Goal: Task Accomplishment & Management: Manage account settings

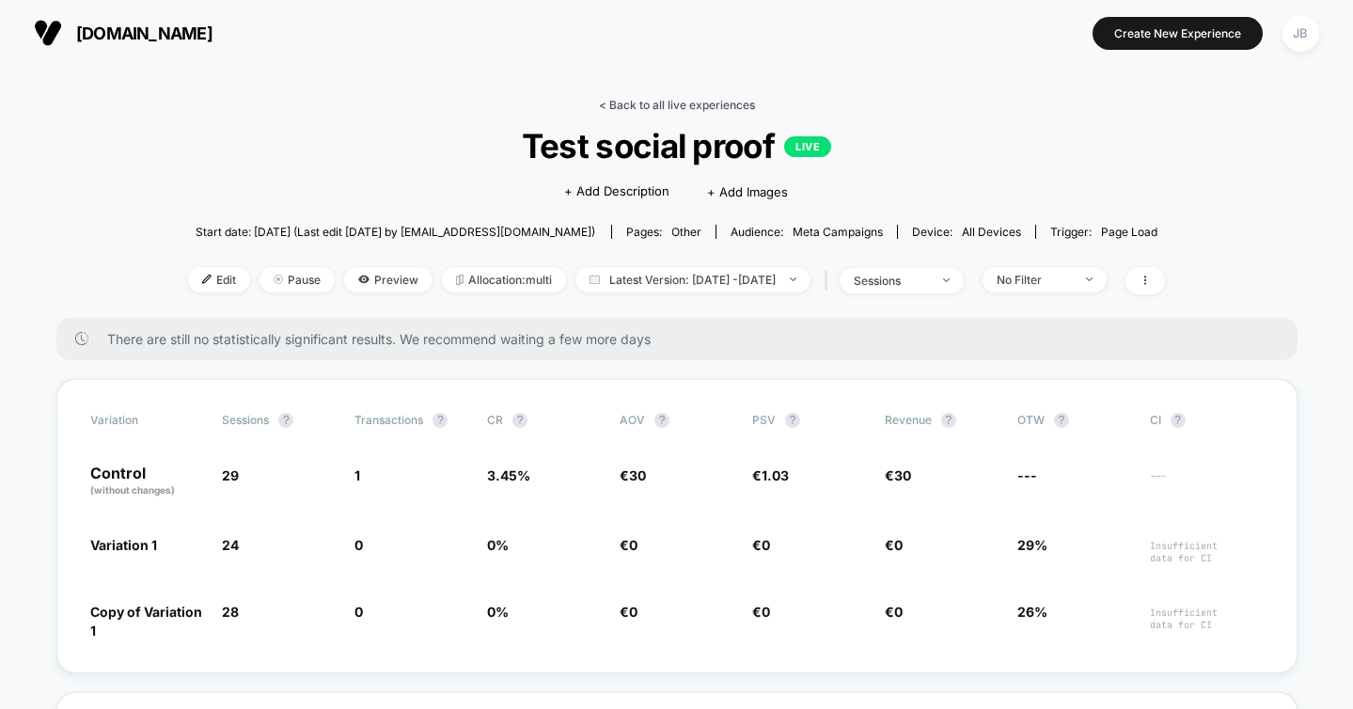
click at [675, 105] on link "< Back to all live experiences" at bounding box center [677, 105] width 156 height 14
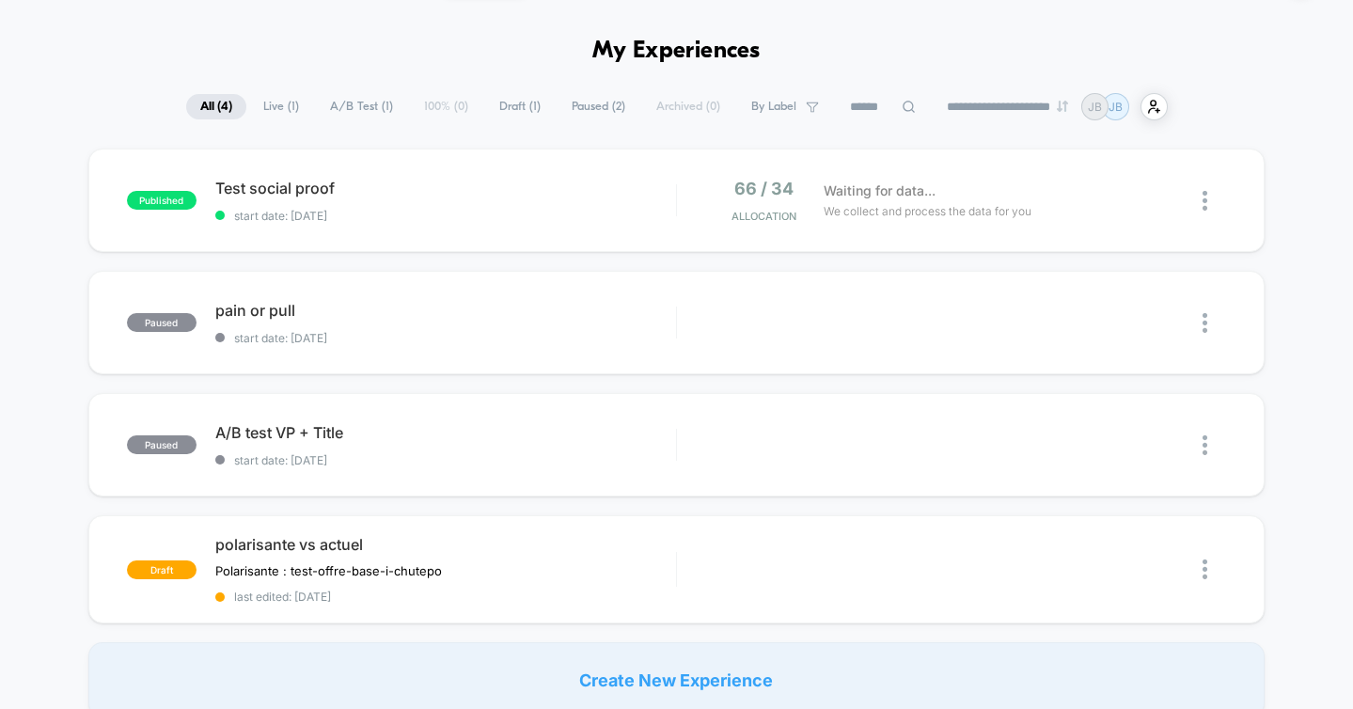
scroll to position [61, 0]
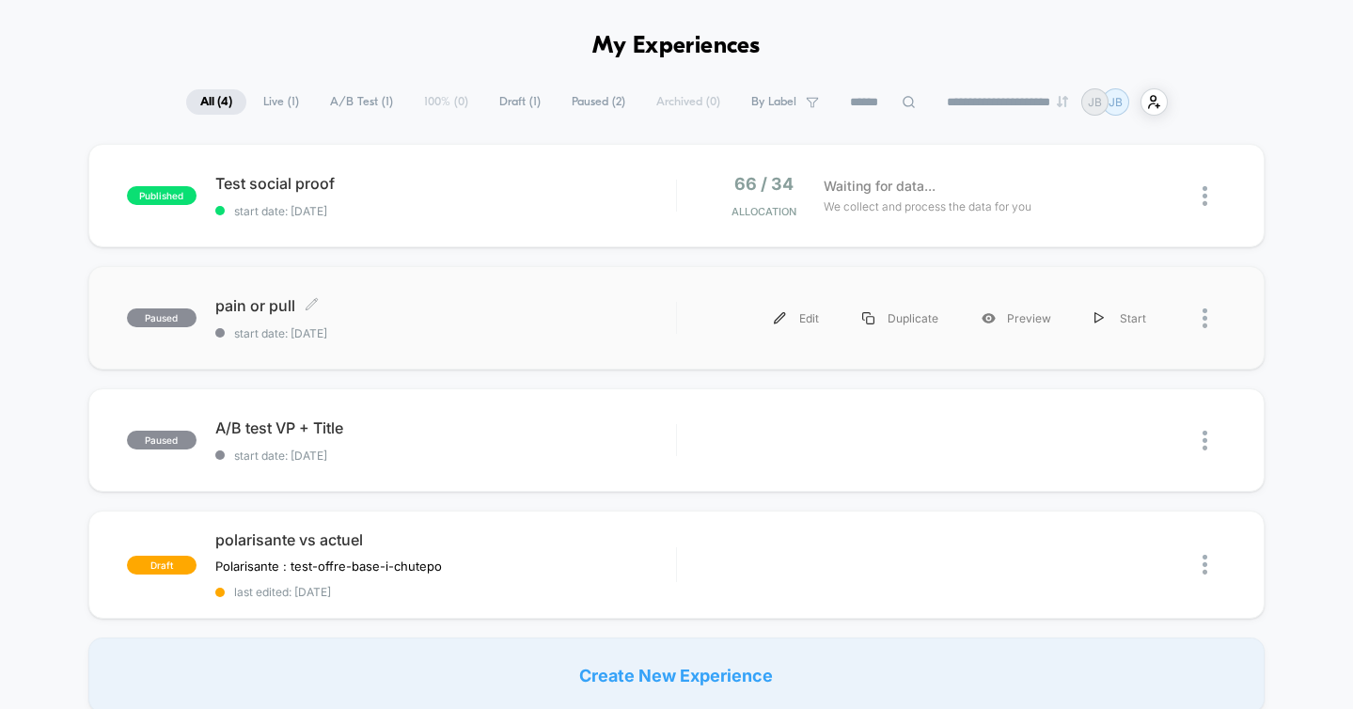
click at [607, 306] on span "pain or pull Click to edit experience details" at bounding box center [445, 305] width 461 height 19
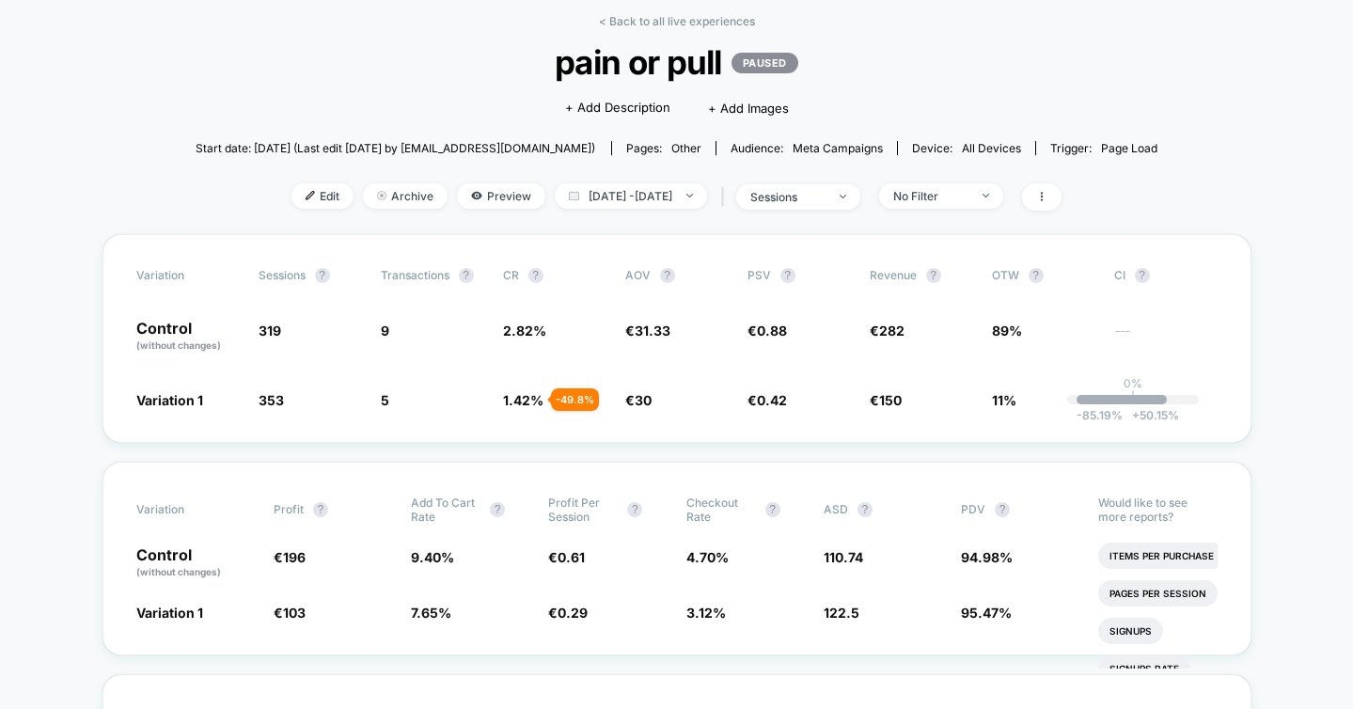
scroll to position [88, 0]
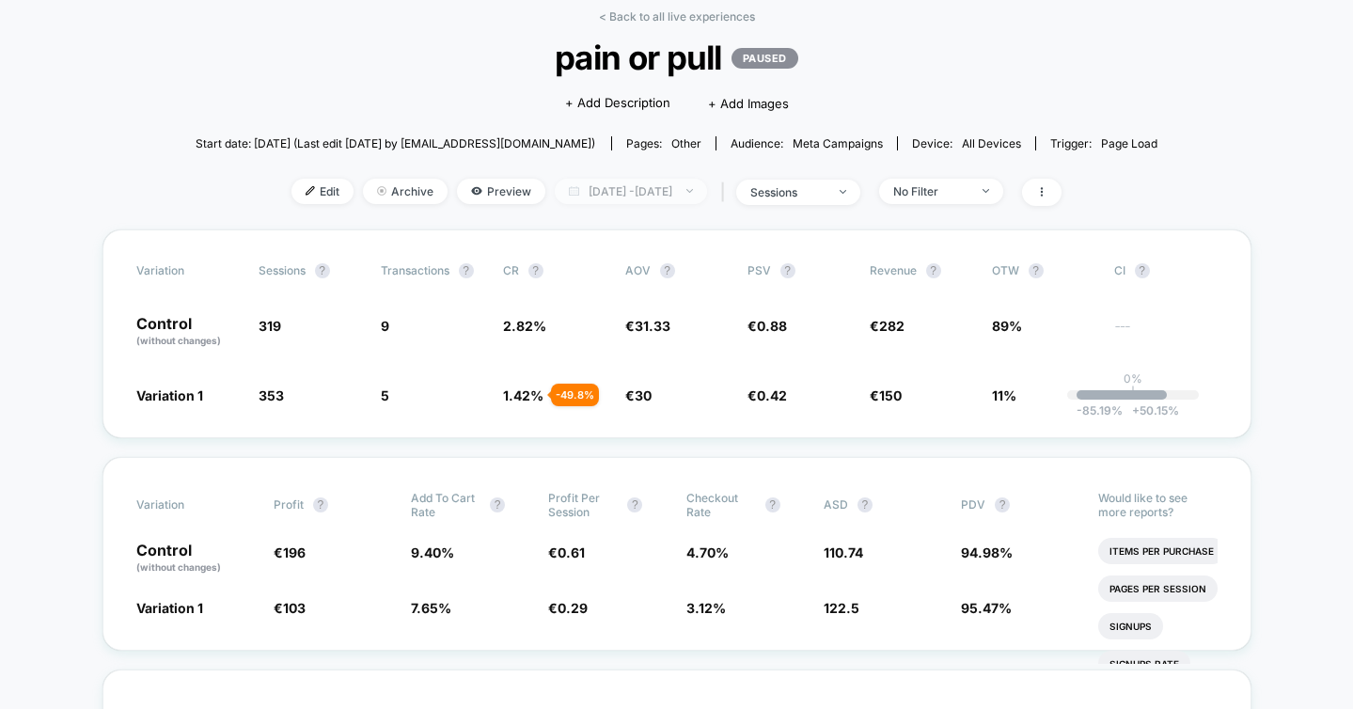
click at [616, 201] on span "Sep 10, 2025 - Sep 19, 2025" at bounding box center [631, 191] width 152 height 25
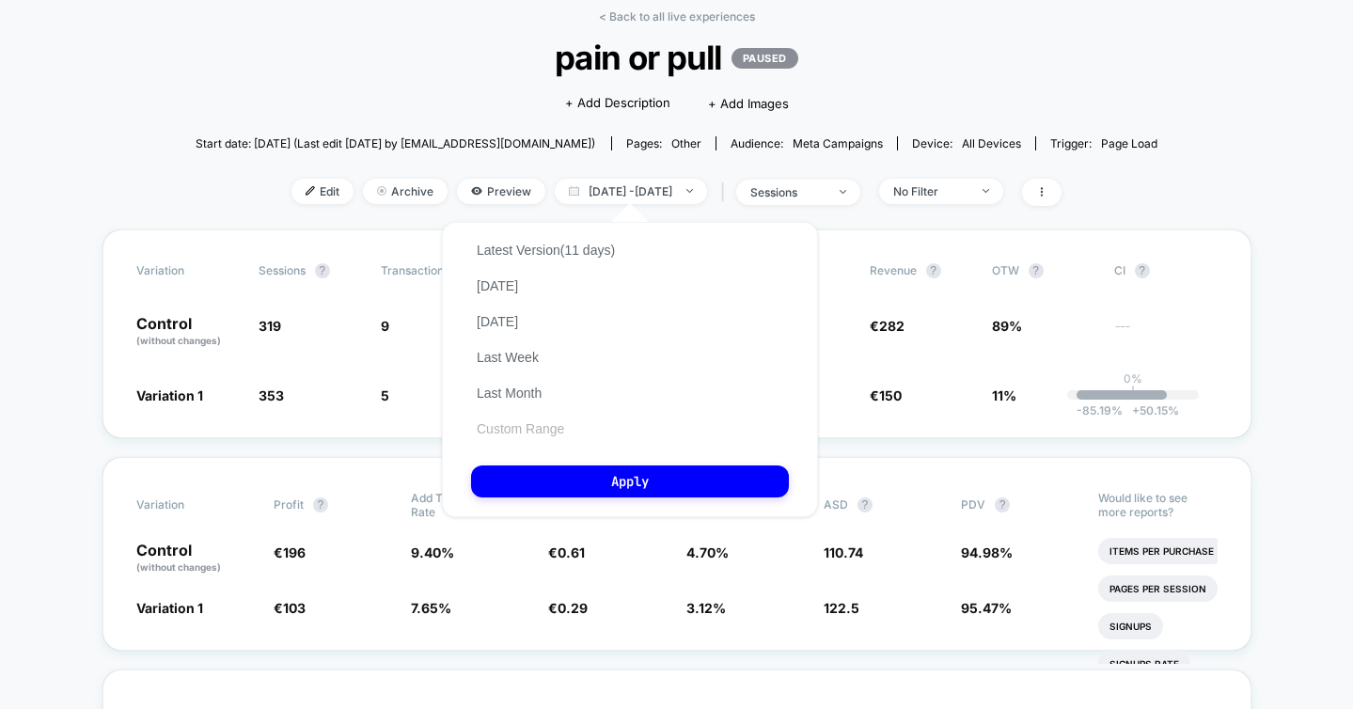
click at [523, 424] on button "Custom Range" at bounding box center [520, 428] width 99 height 17
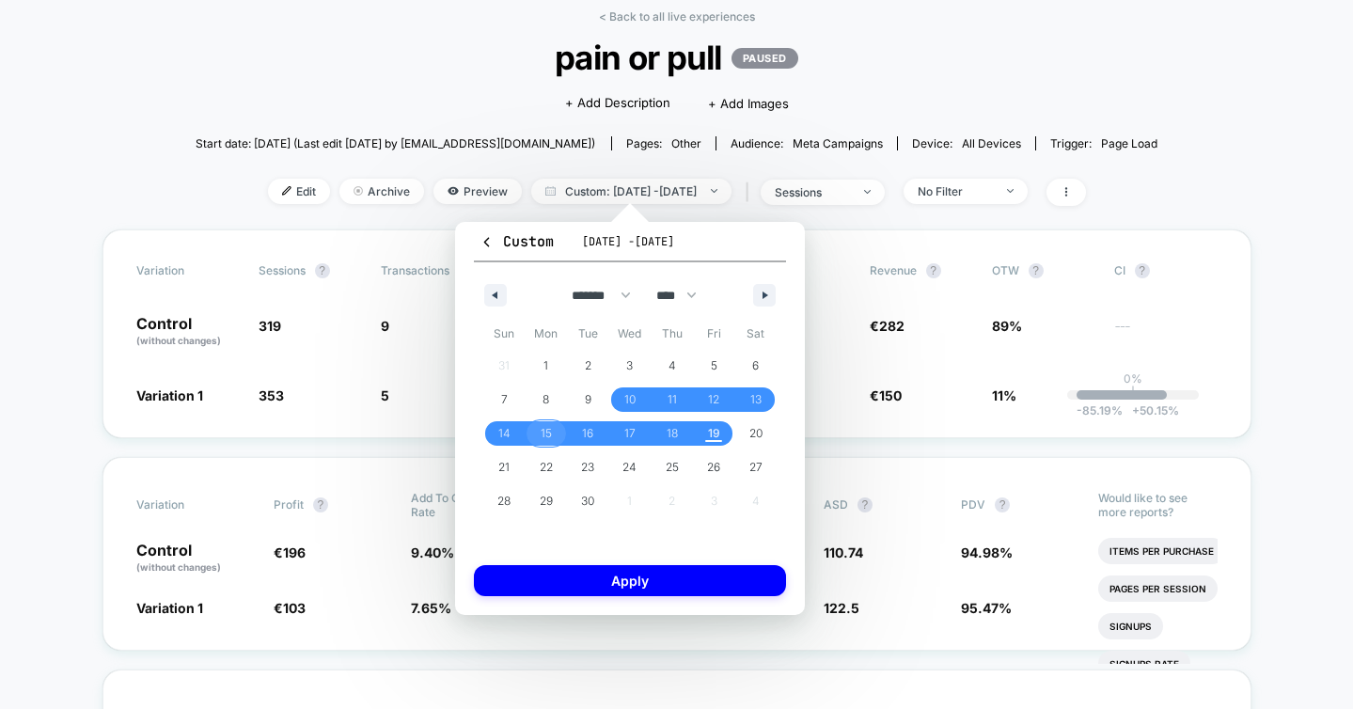
click at [543, 433] on span "15" at bounding box center [546, 434] width 11 height 34
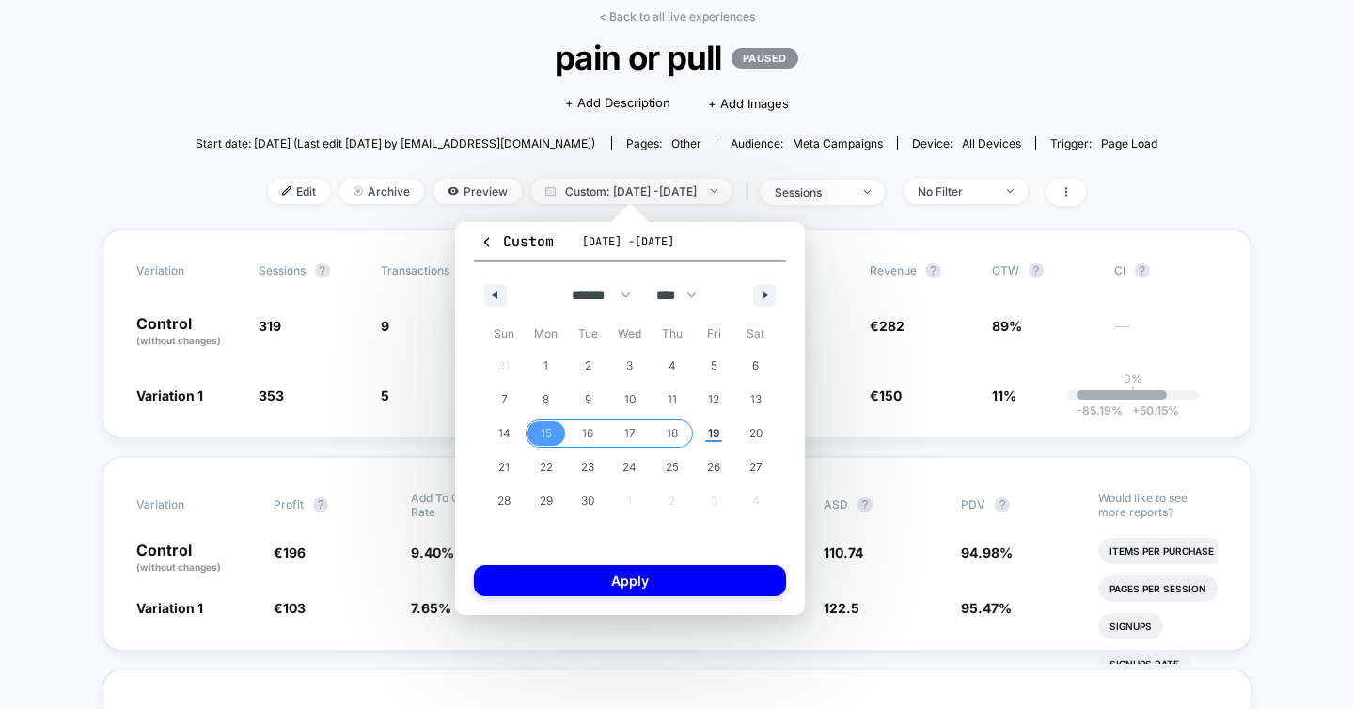
click at [677, 434] on span "18" at bounding box center [672, 433] width 42 height 24
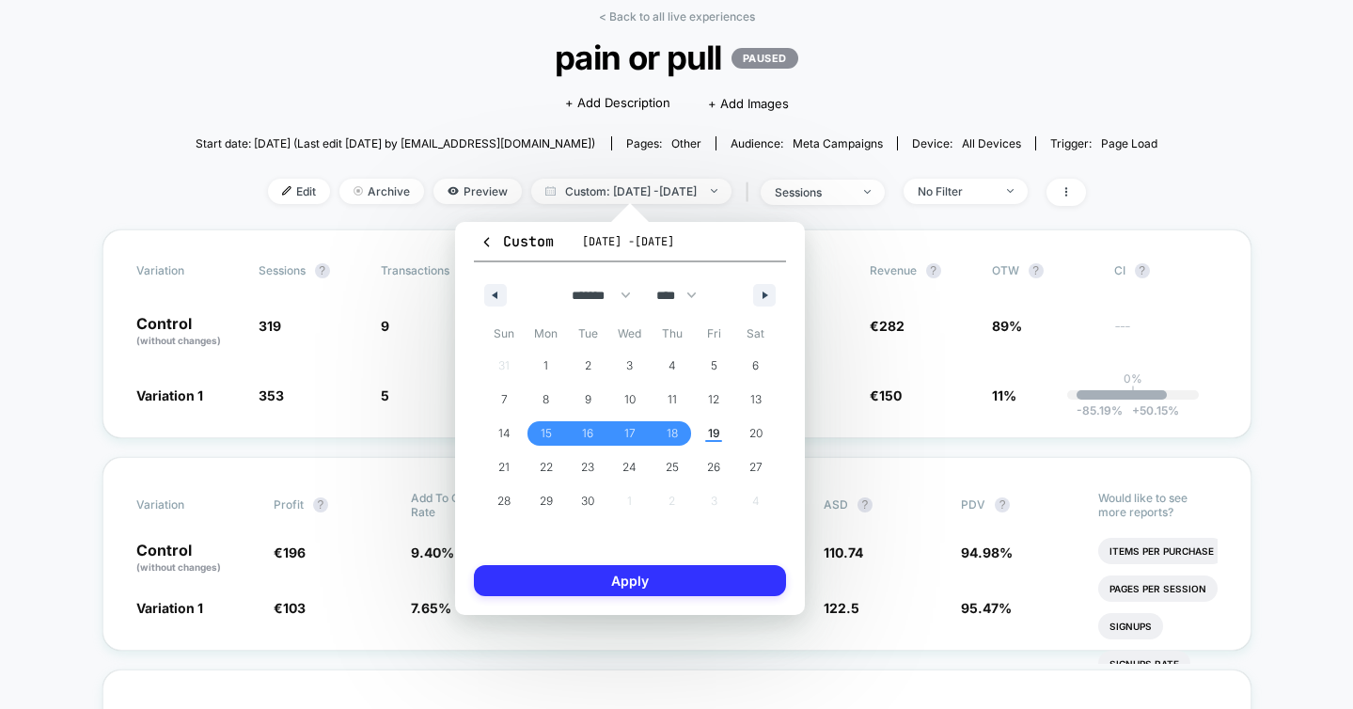
click at [667, 581] on button "Apply" at bounding box center [630, 580] width 312 height 31
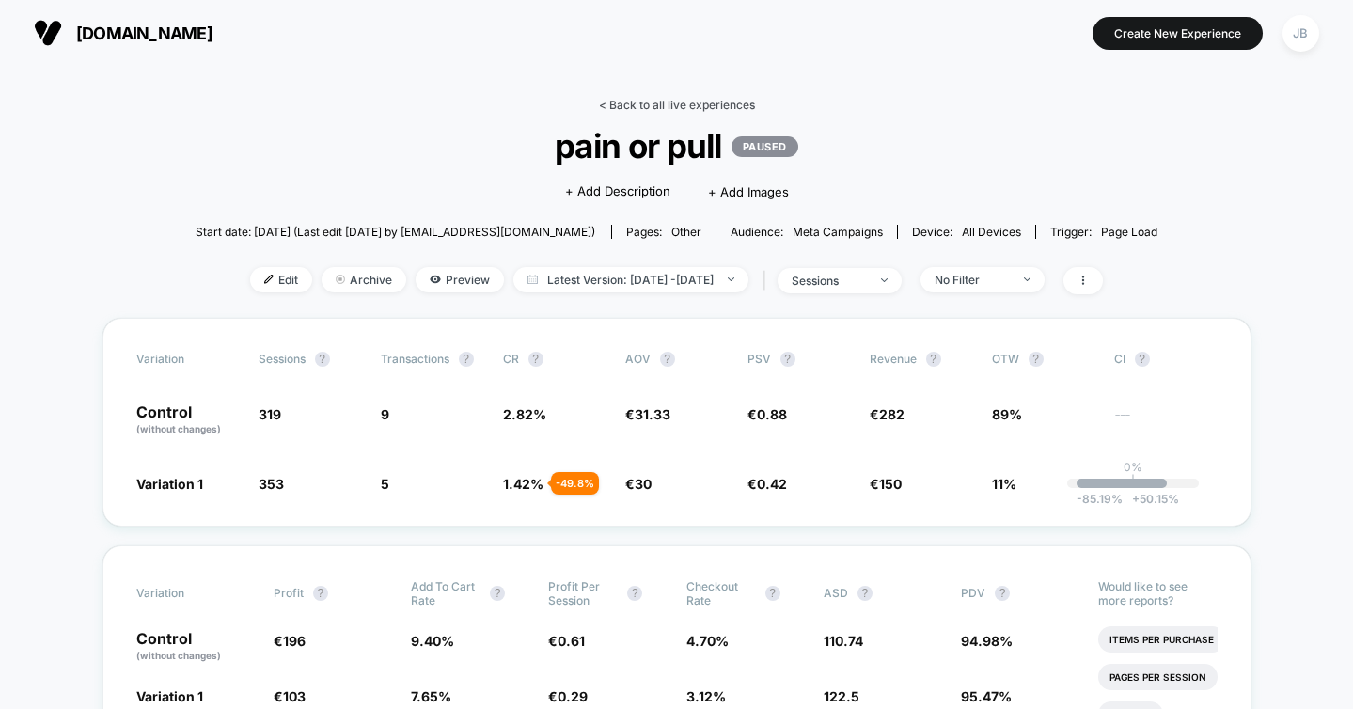
click at [640, 105] on link "< Back to all live experiences" at bounding box center [677, 105] width 156 height 14
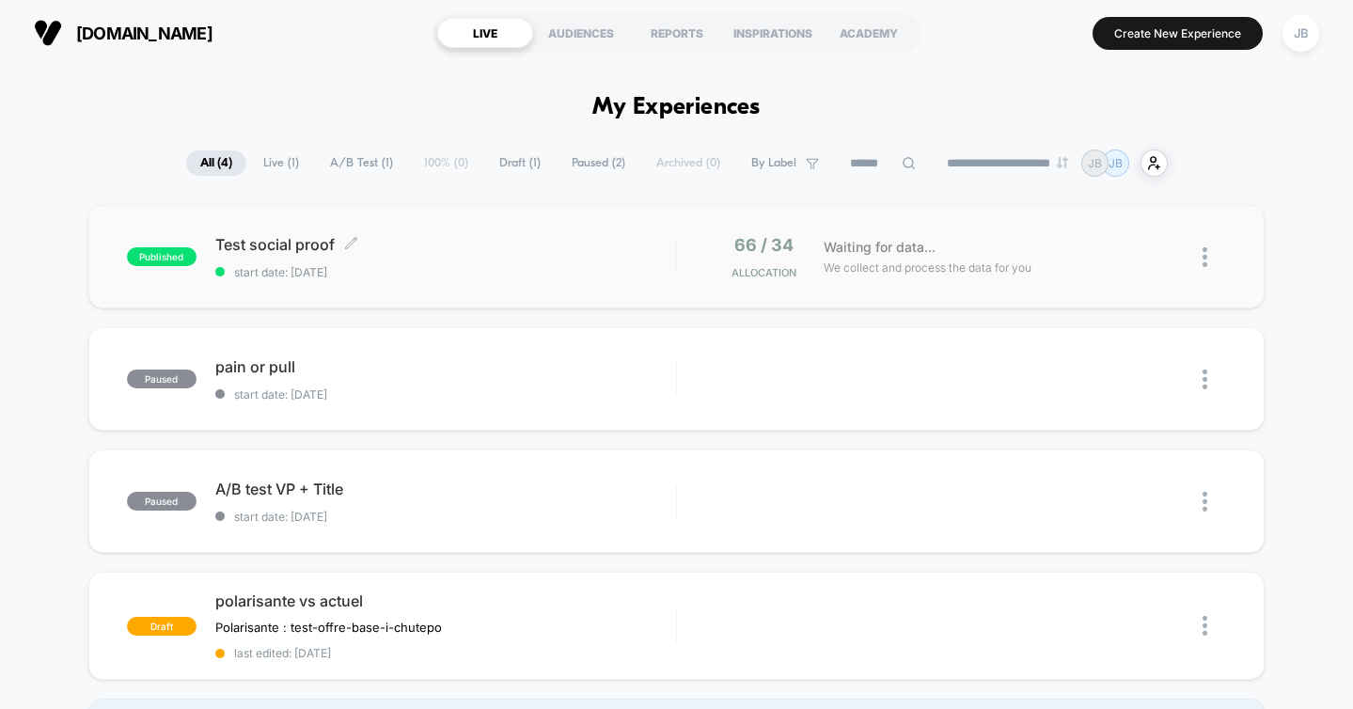
click at [518, 251] on span "Test social proof Click to edit experience details" at bounding box center [445, 244] width 461 height 19
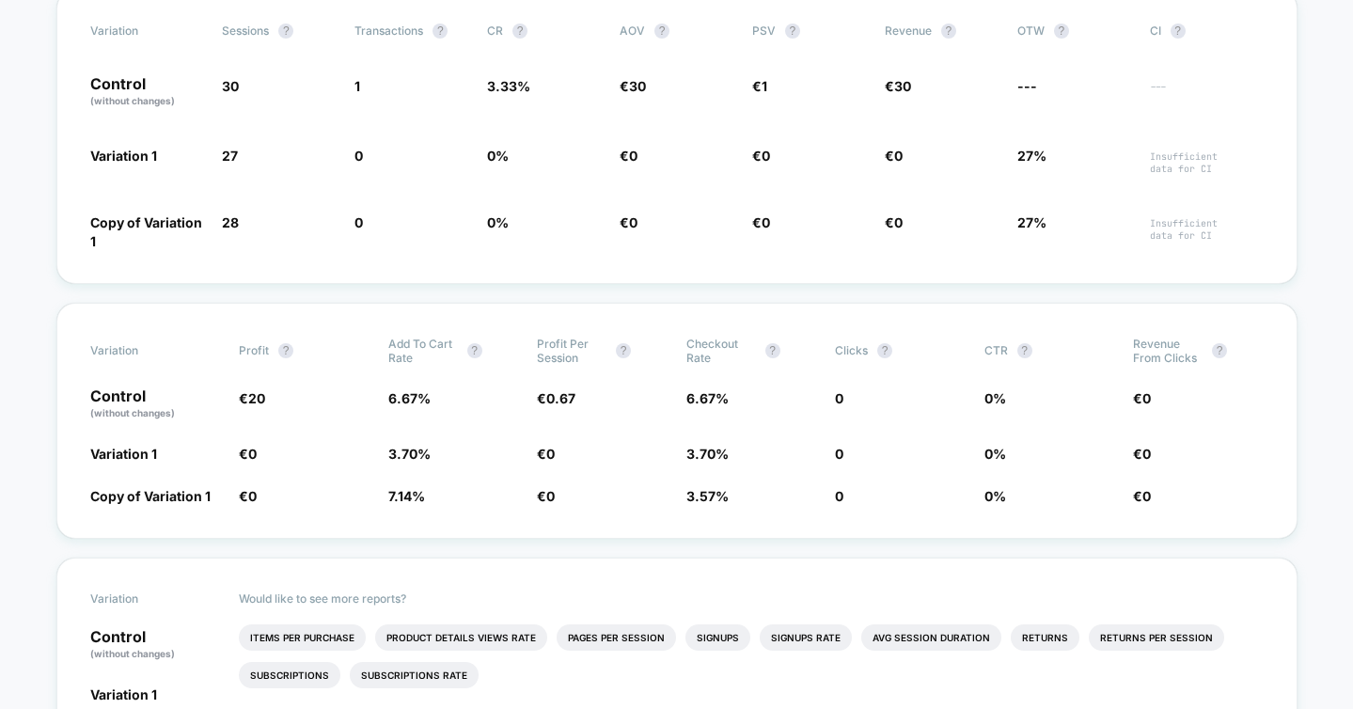
scroll to position [390, 0]
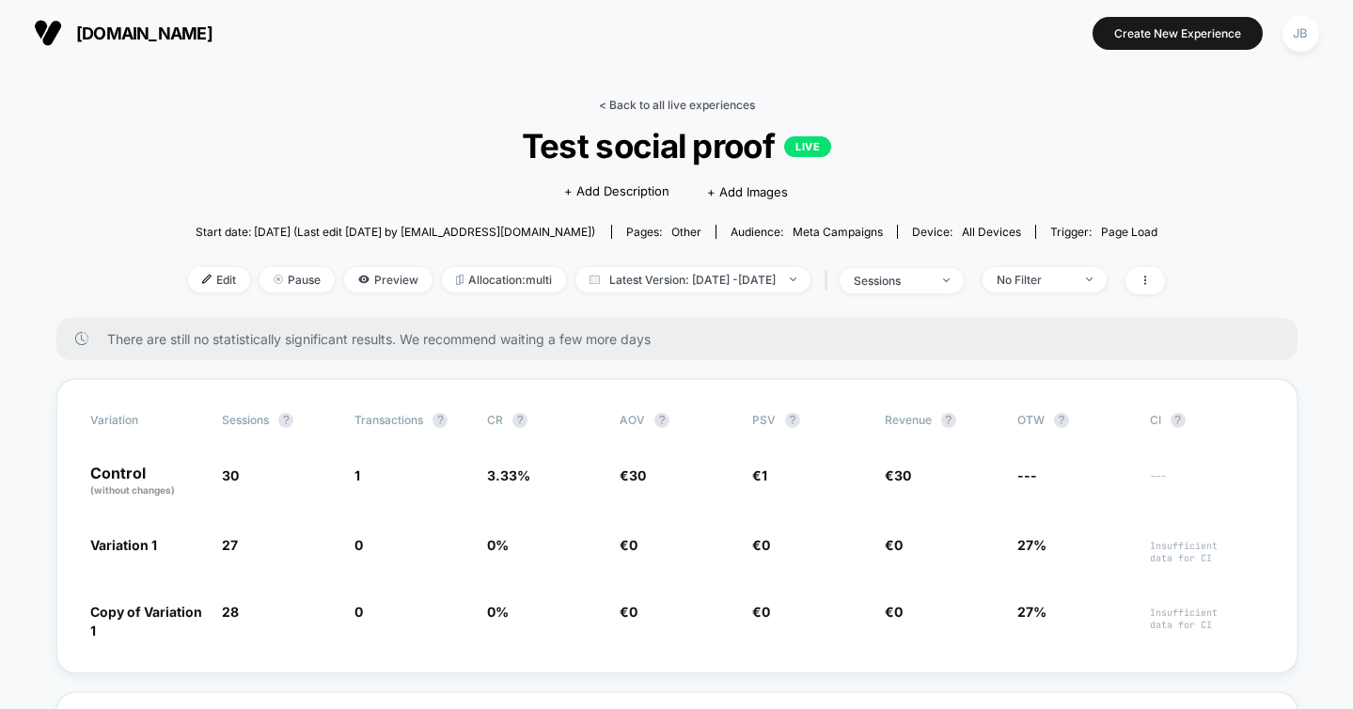
click at [601, 107] on link "< Back to all live experiences" at bounding box center [677, 105] width 156 height 14
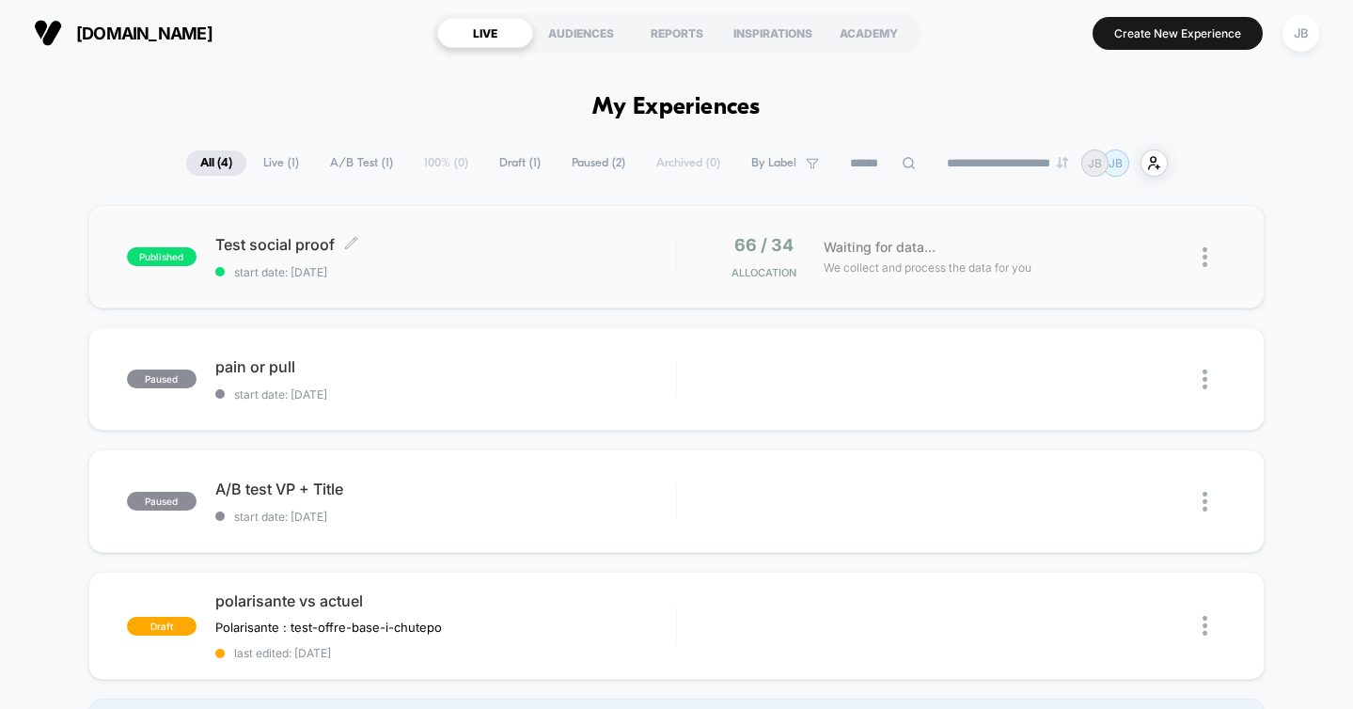
click at [459, 265] on span "start date: [DATE]" at bounding box center [445, 272] width 461 height 14
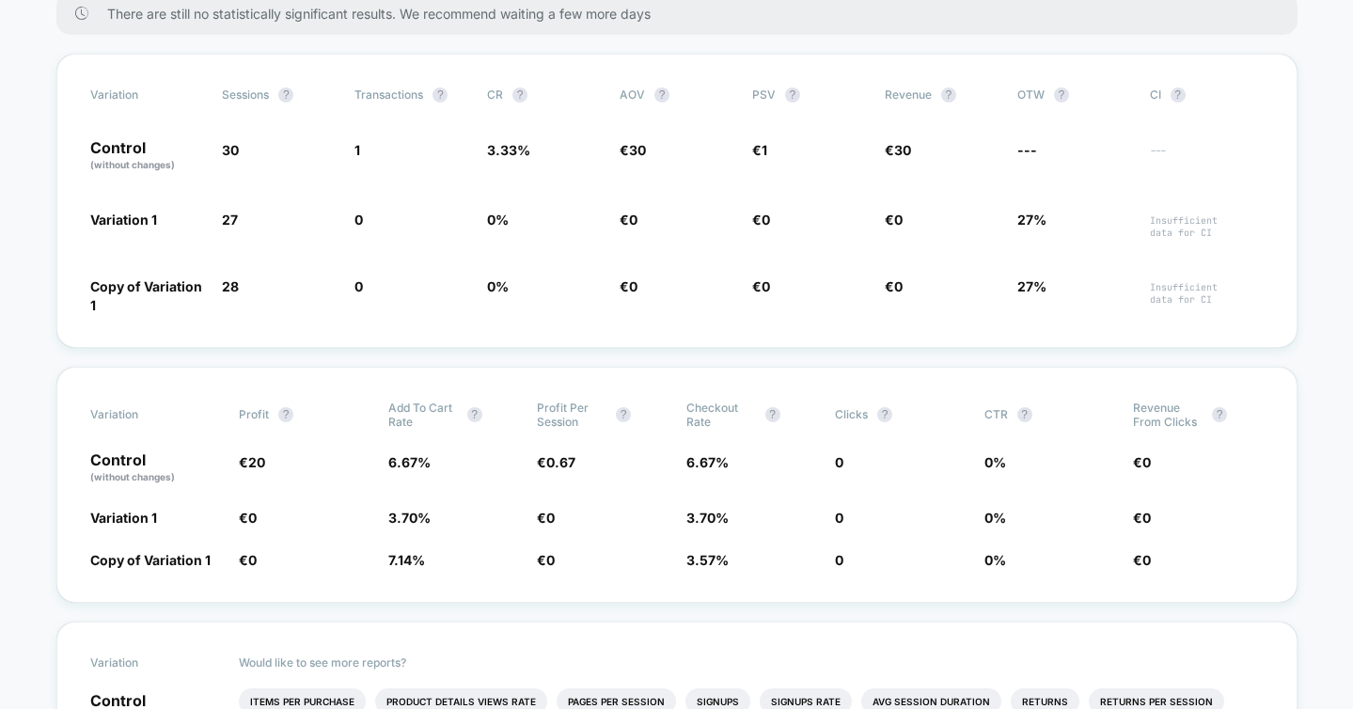
scroll to position [331, 0]
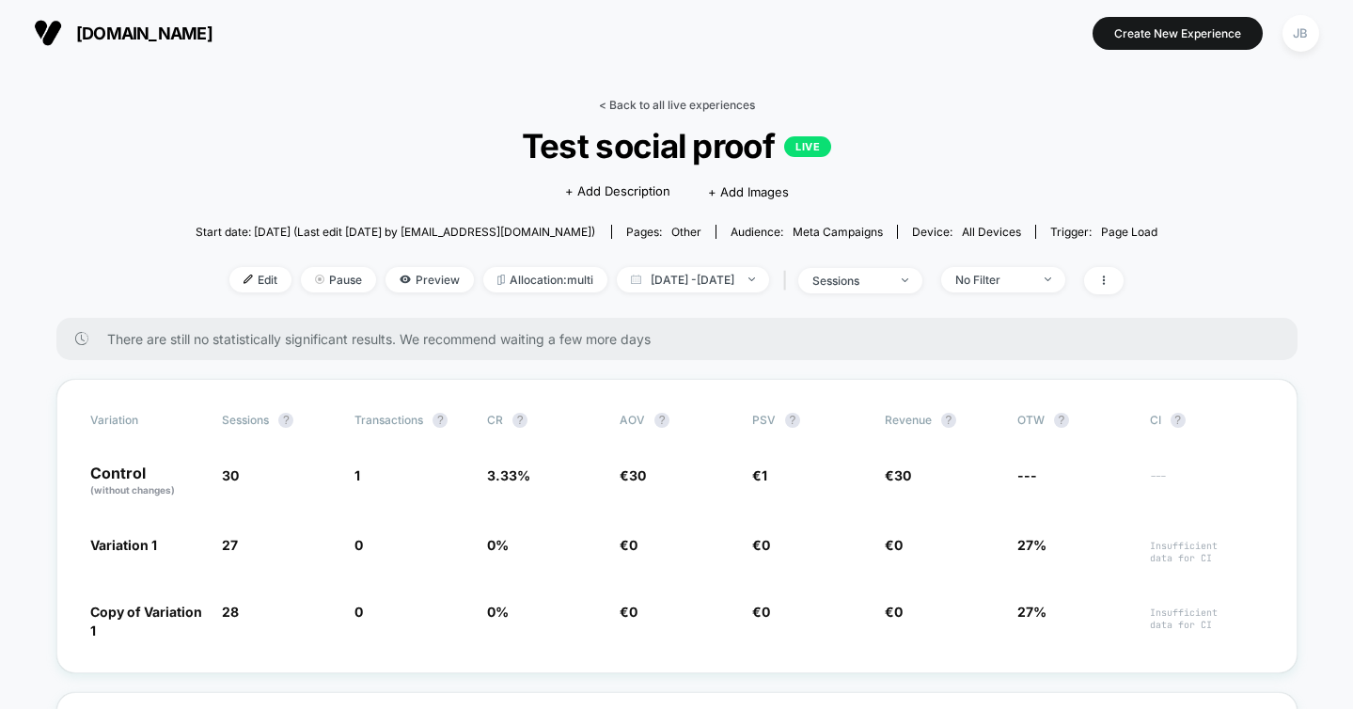
click at [681, 98] on link "< Back to all live experiences" at bounding box center [677, 105] width 156 height 14
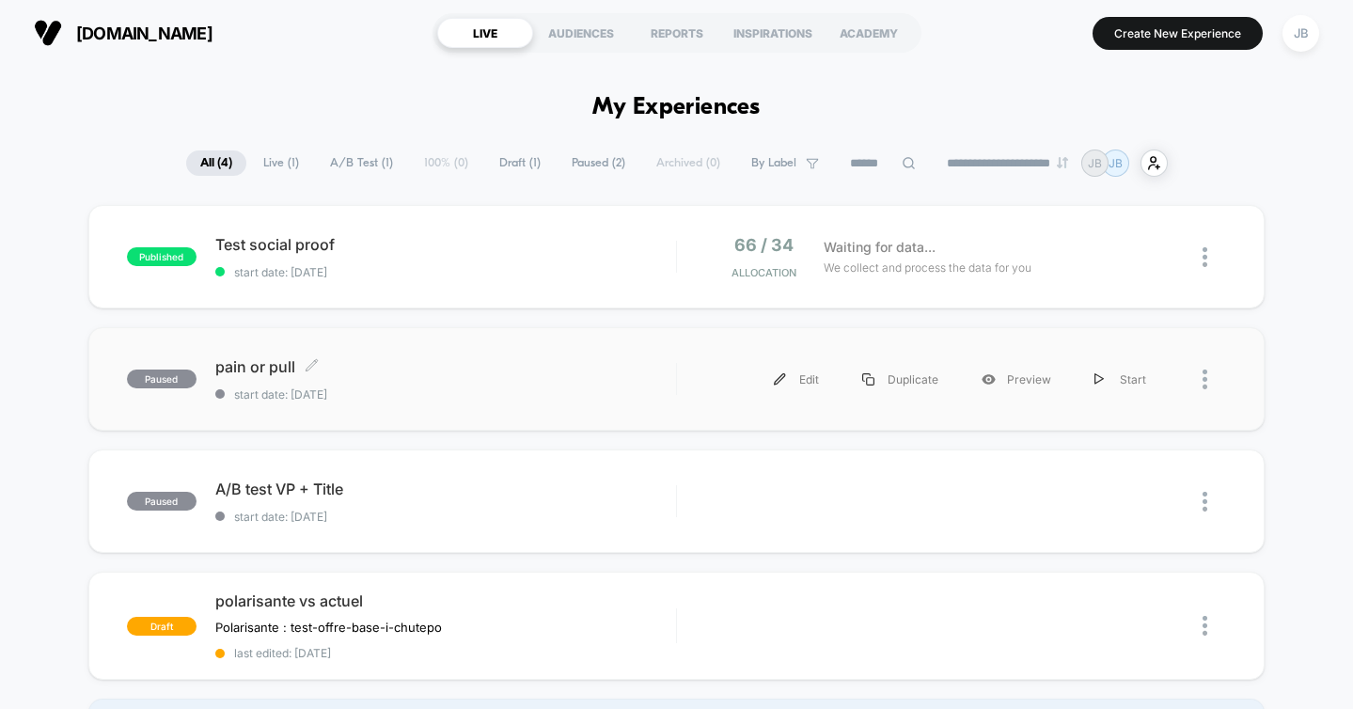
click at [451, 375] on div "pain or pull Click to edit experience details Click to edit experience details …" at bounding box center [445, 379] width 461 height 44
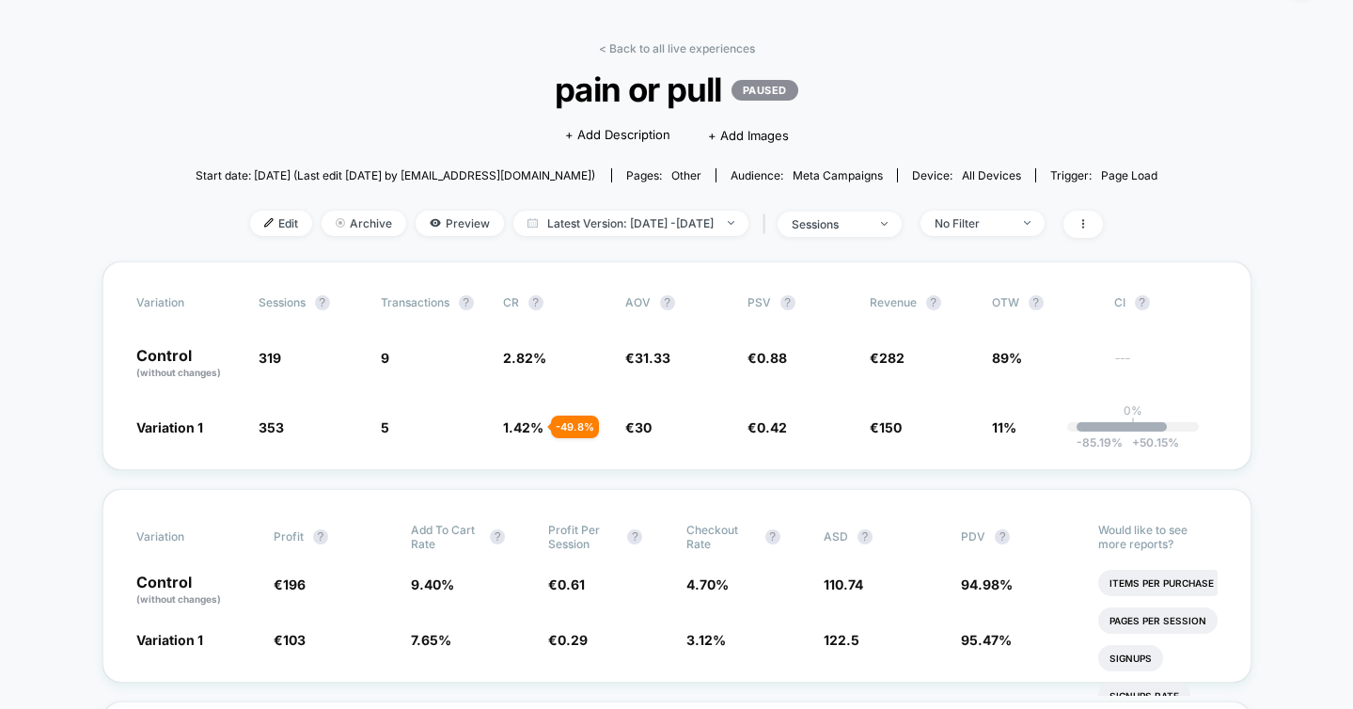
scroll to position [57, 0]
